Goal: Task Accomplishment & Management: Manage account settings

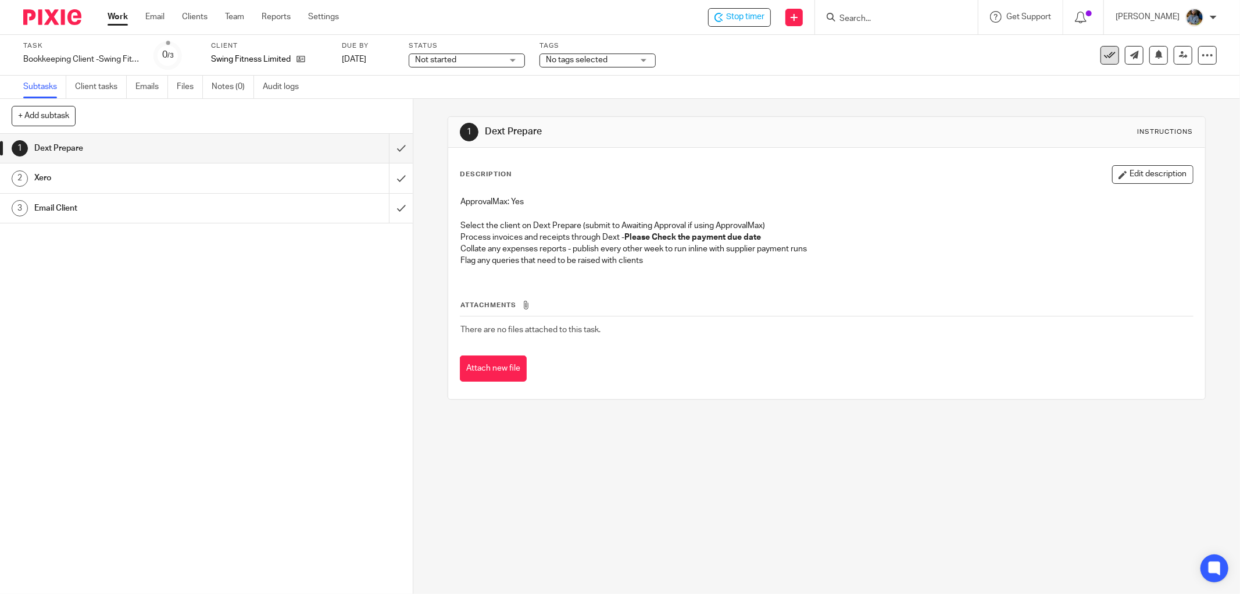
click at [1104, 55] on icon at bounding box center [1110, 55] width 12 height 12
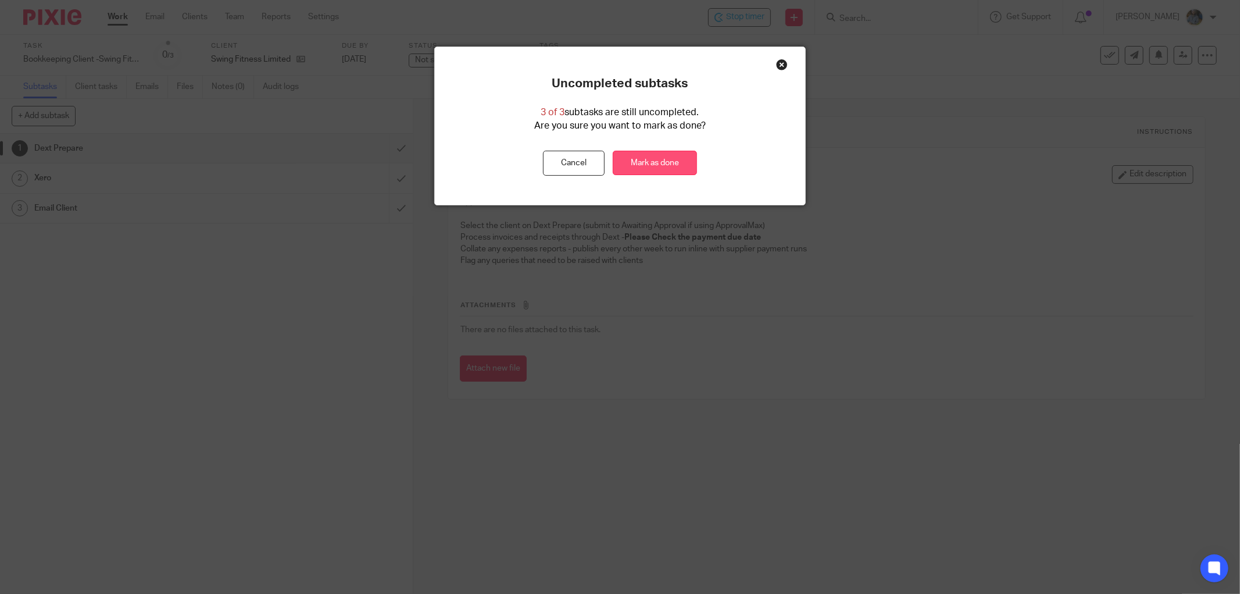
click at [666, 160] on link "Mark as done" at bounding box center [655, 163] width 84 height 25
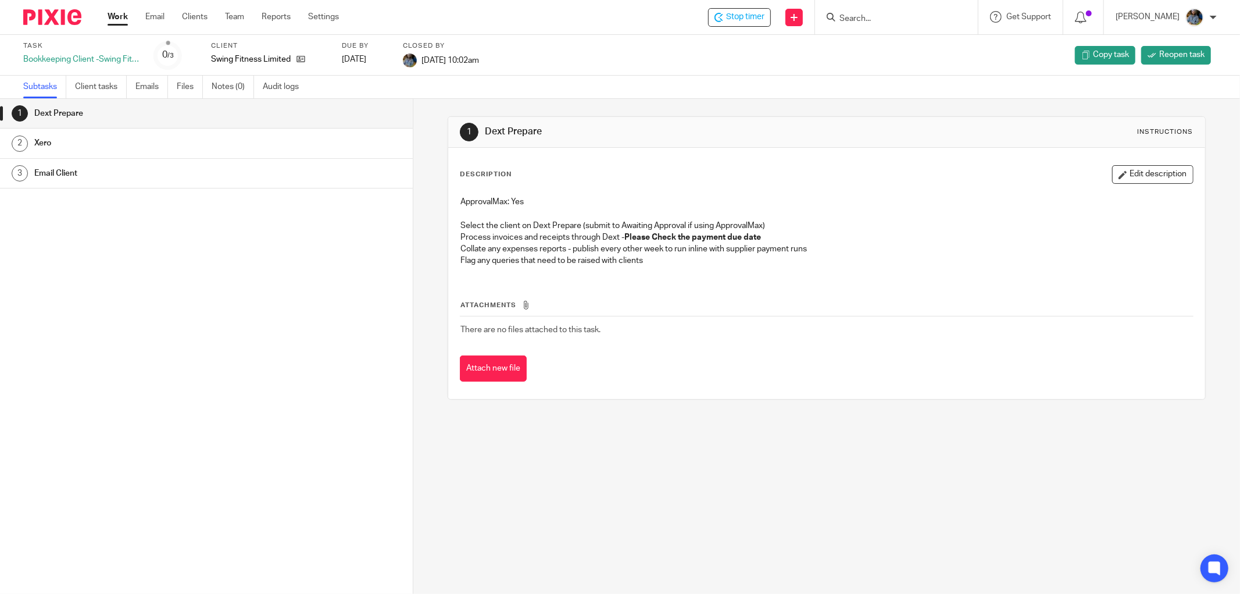
click at [684, 177] on div "Description Edit description" at bounding box center [827, 174] width 734 height 19
click at [739, 24] on div "Stop timer" at bounding box center [739, 17] width 63 height 19
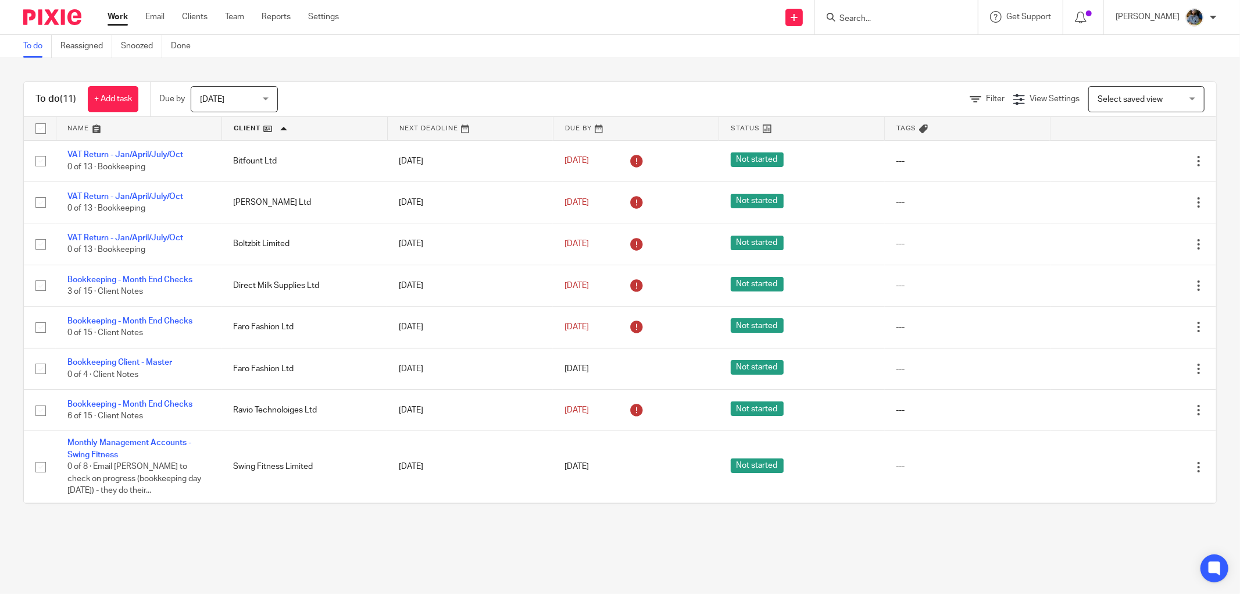
scroll to position [129, 0]
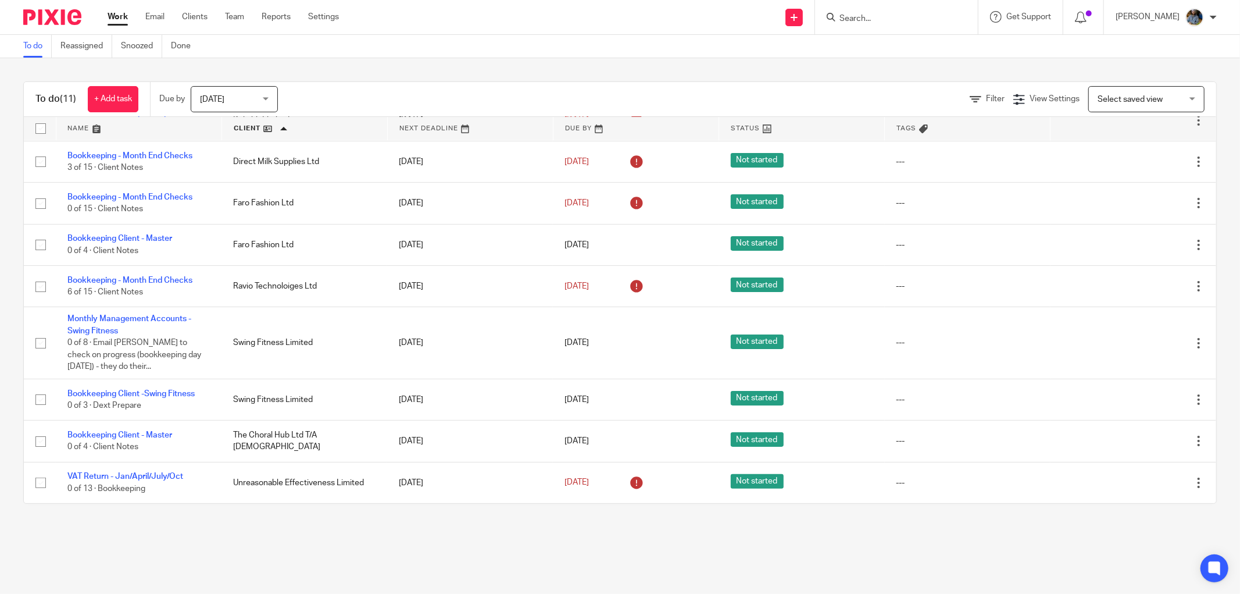
click at [584, 40] on div "To do Reassigned Snoozed Done" at bounding box center [620, 46] width 1240 height 23
click at [524, 59] on div "To do (11) + Add task Due by Today Today Today Tomorrow This week Next week Thi…" at bounding box center [620, 292] width 1240 height 469
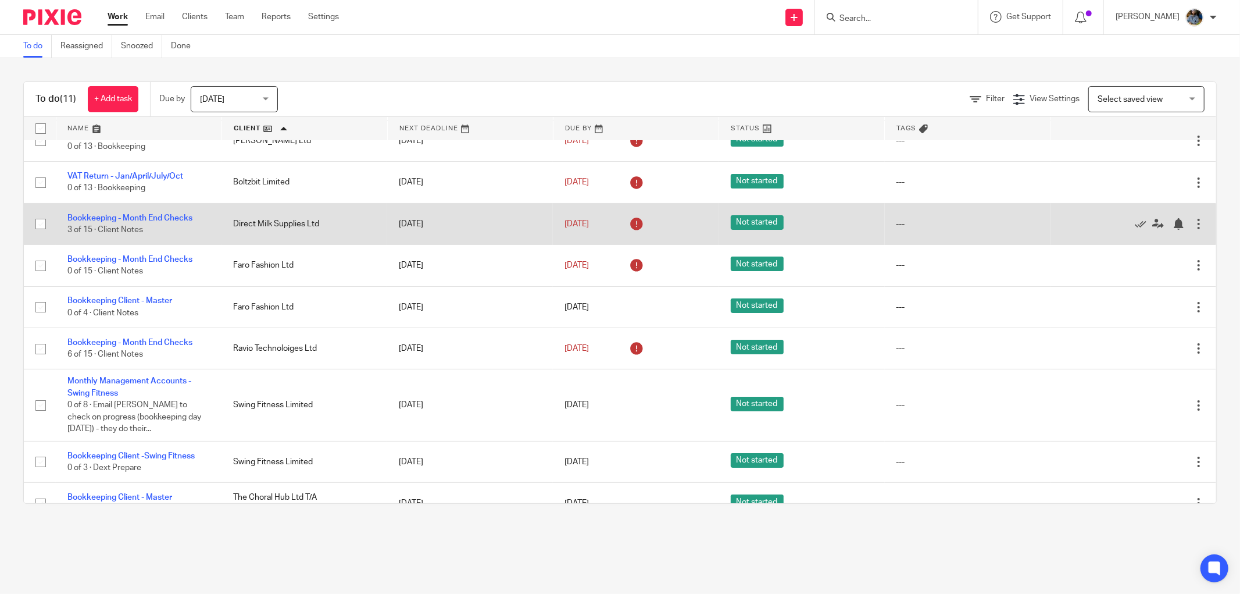
scroll to position [0, 0]
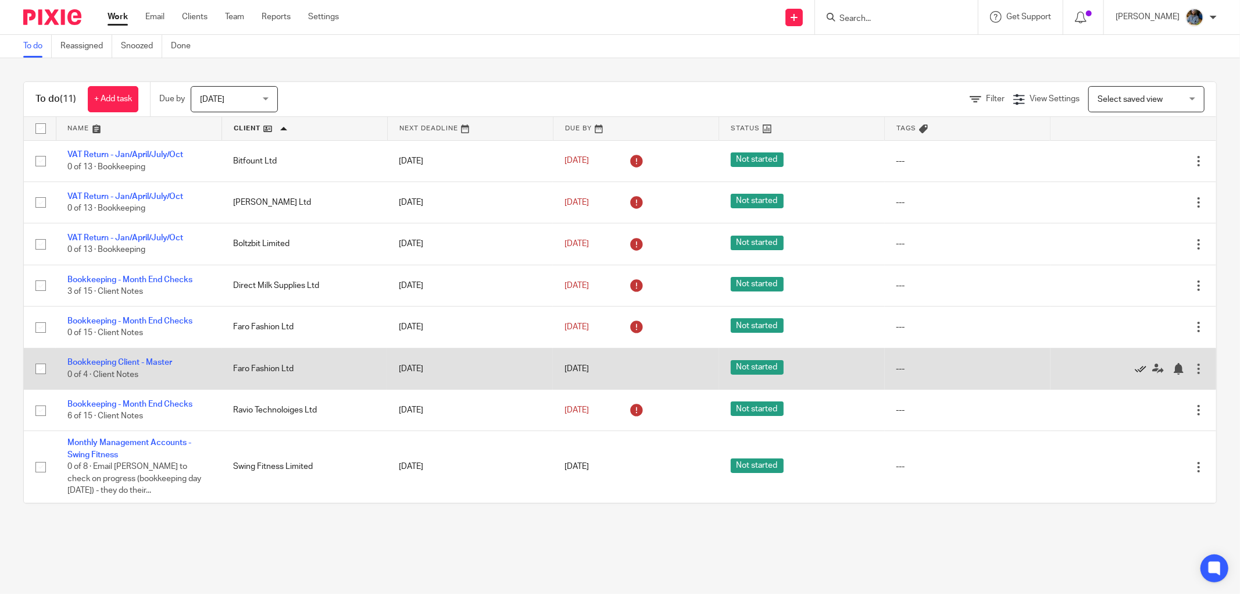
click at [1135, 369] on icon at bounding box center [1141, 369] width 12 height 12
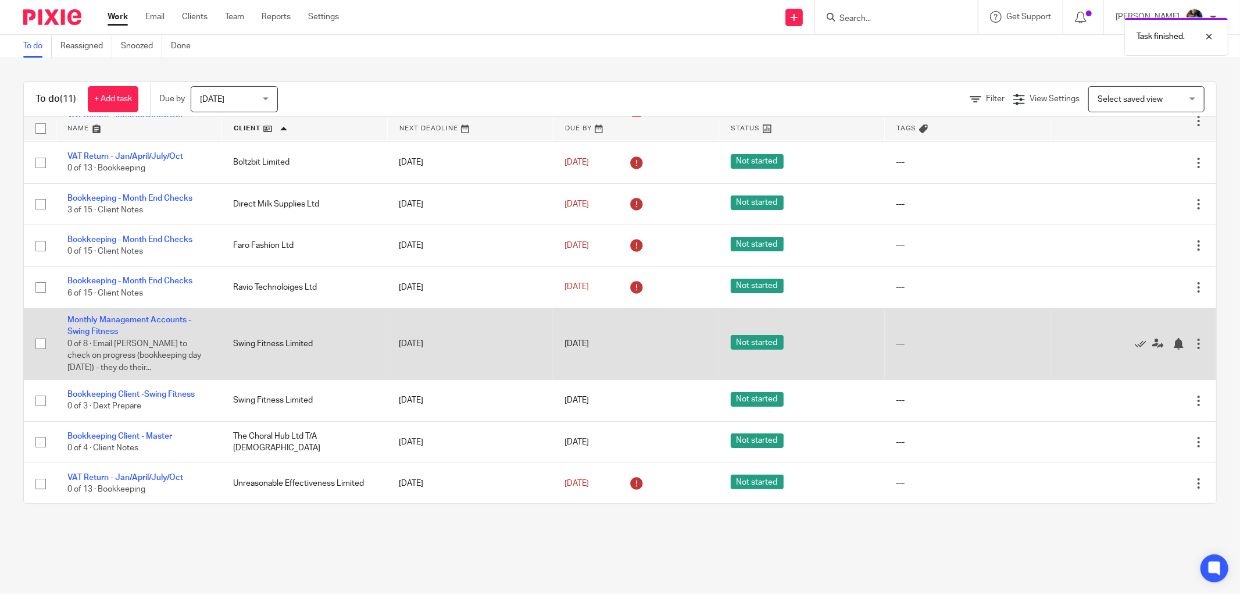
scroll to position [86, 0]
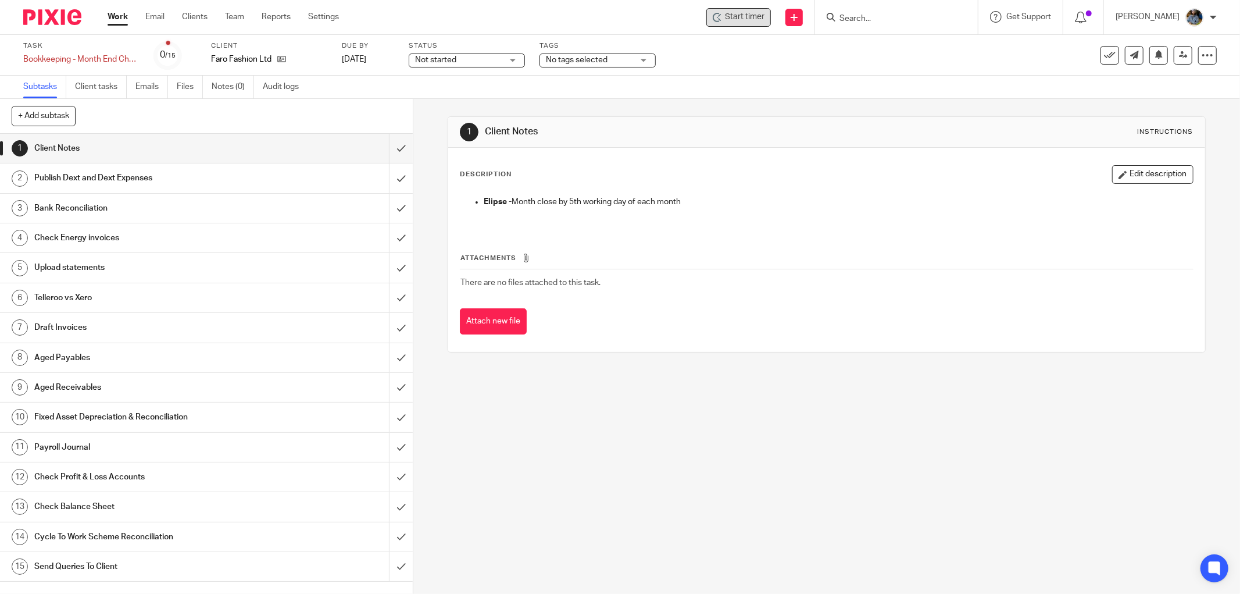
click at [762, 9] on div "Start timer" at bounding box center [739, 17] width 65 height 19
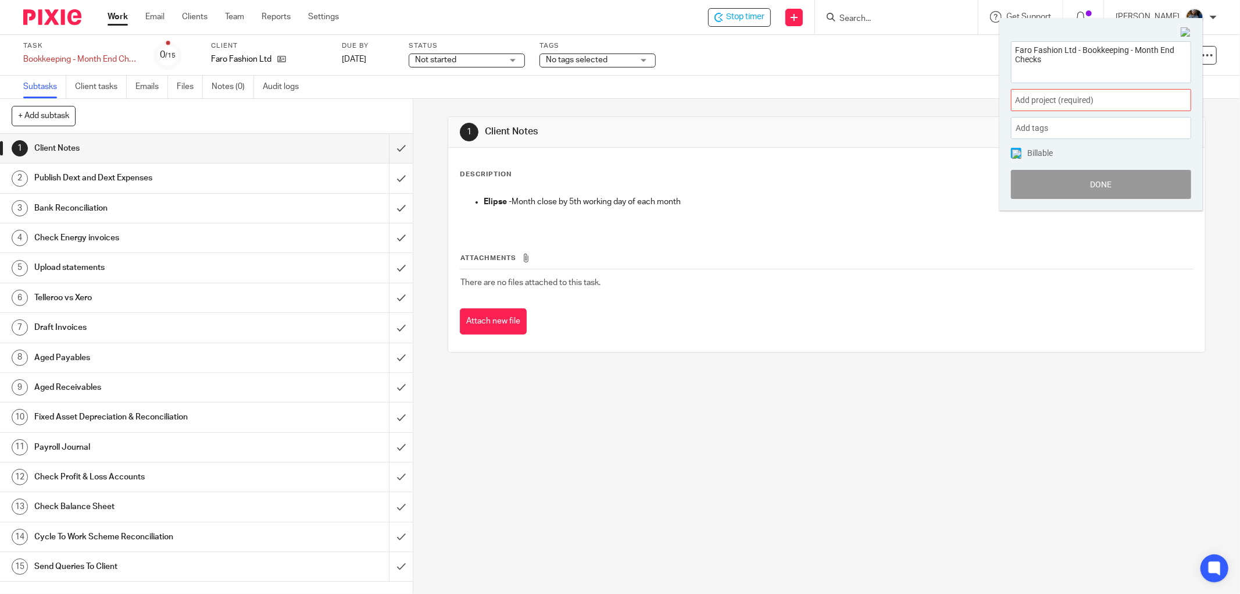
click at [1101, 96] on span "Add project (required) :" at bounding box center [1088, 100] width 147 height 12
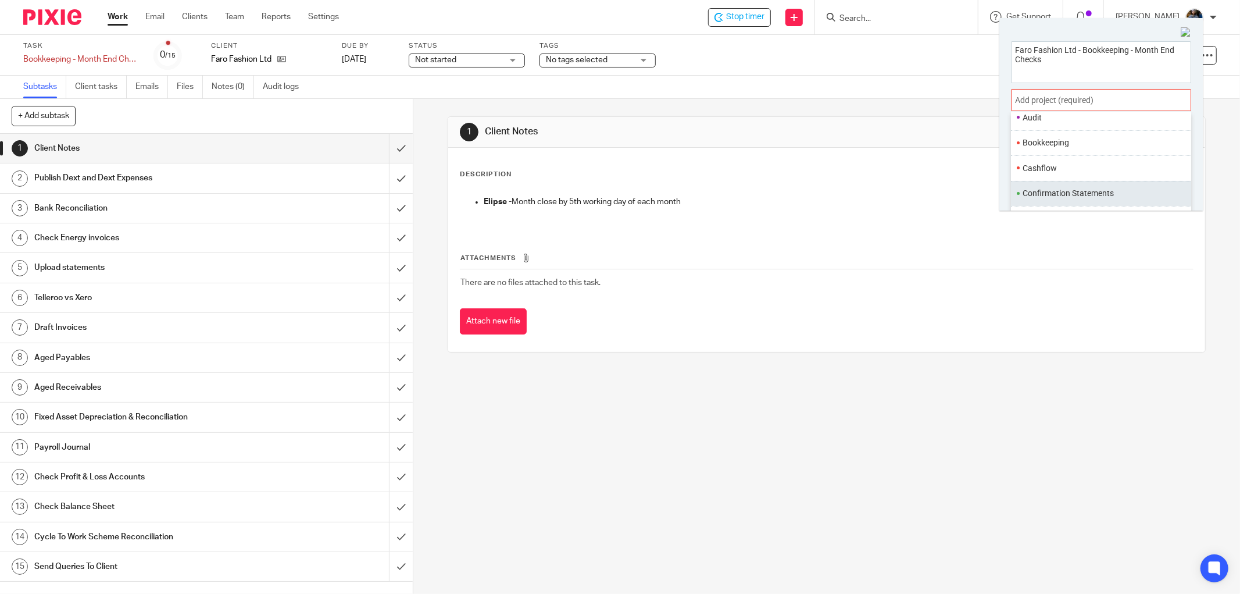
scroll to position [65, 0]
click at [1096, 166] on li "Bookkeeping" at bounding box center [1099, 172] width 152 height 12
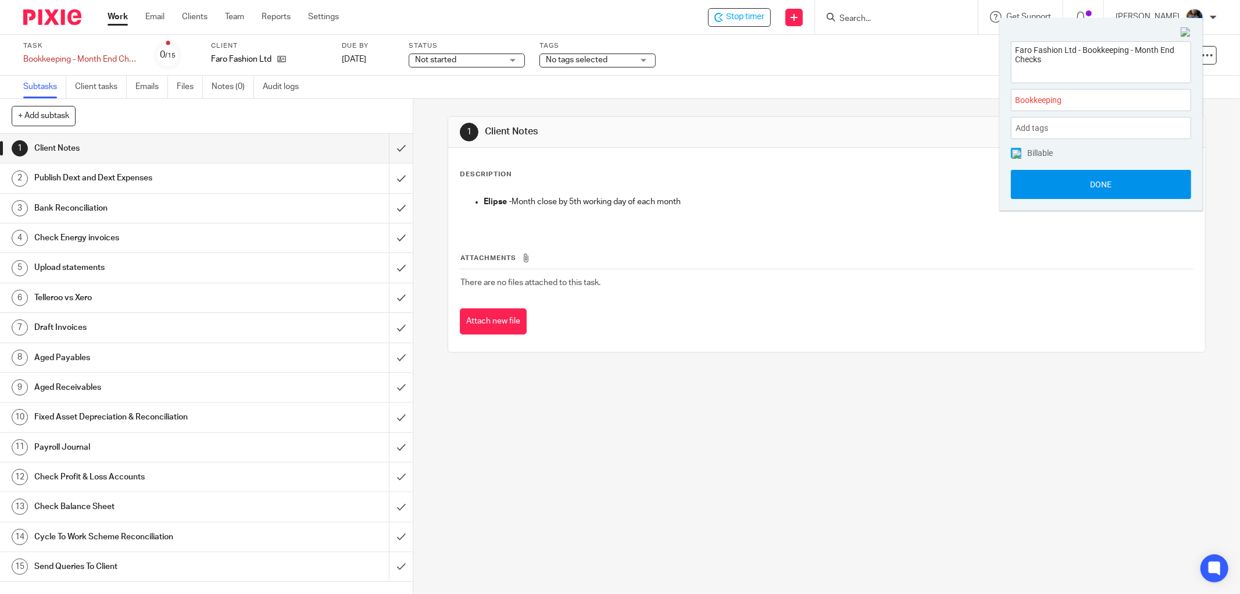
click at [1106, 181] on button "Done" at bounding box center [1101, 184] width 180 height 29
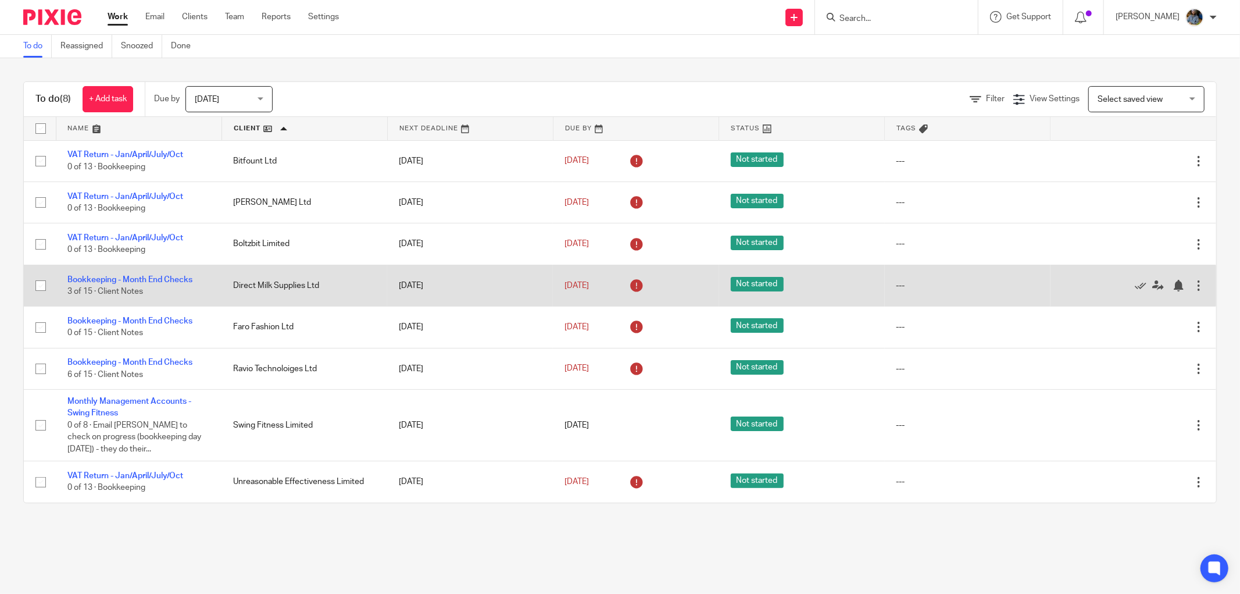
scroll to position [2, 0]
